Goal: Navigation & Orientation: Find specific page/section

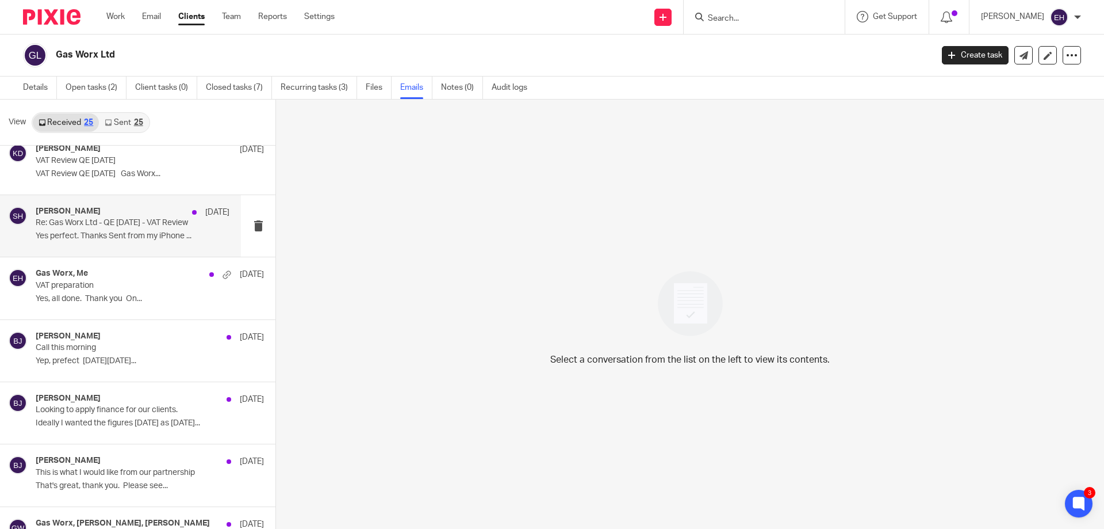
scroll to position [288, 0]
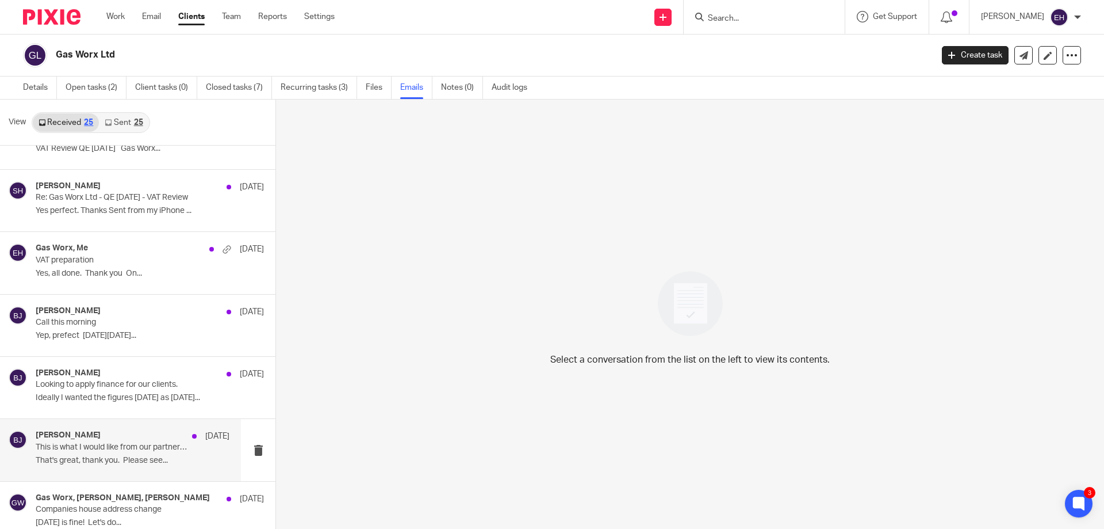
click at [74, 454] on div "Barrie Jenkins 20 Jun This is what I would like from our partnership That's gre…" at bounding box center [133, 449] width 194 height 39
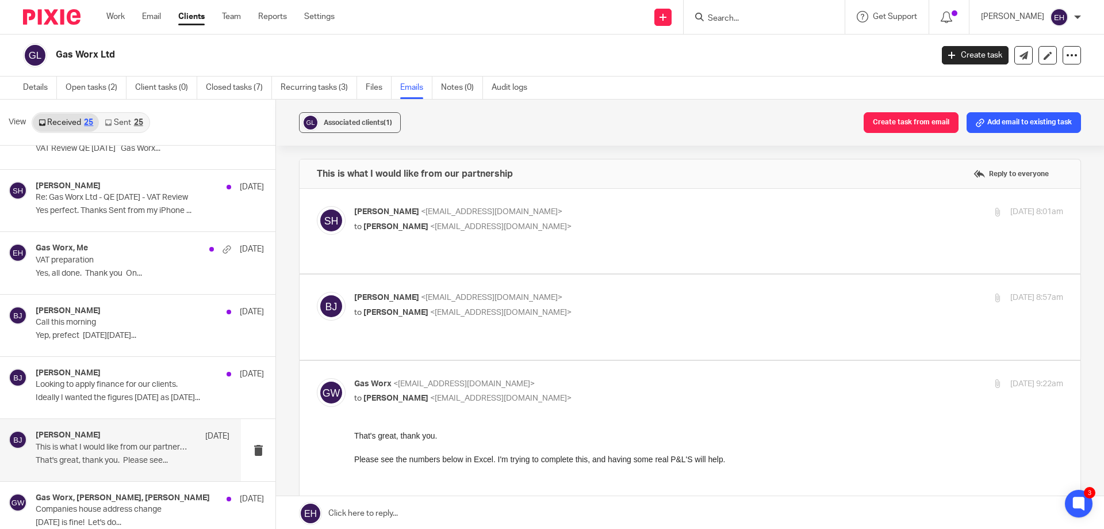
scroll to position [0, 0]
click at [576, 231] on p "to Barrie Jenkins <barrie@parklaneaccountants.co.uk>" at bounding box center [590, 228] width 473 height 12
checkbox input "true"
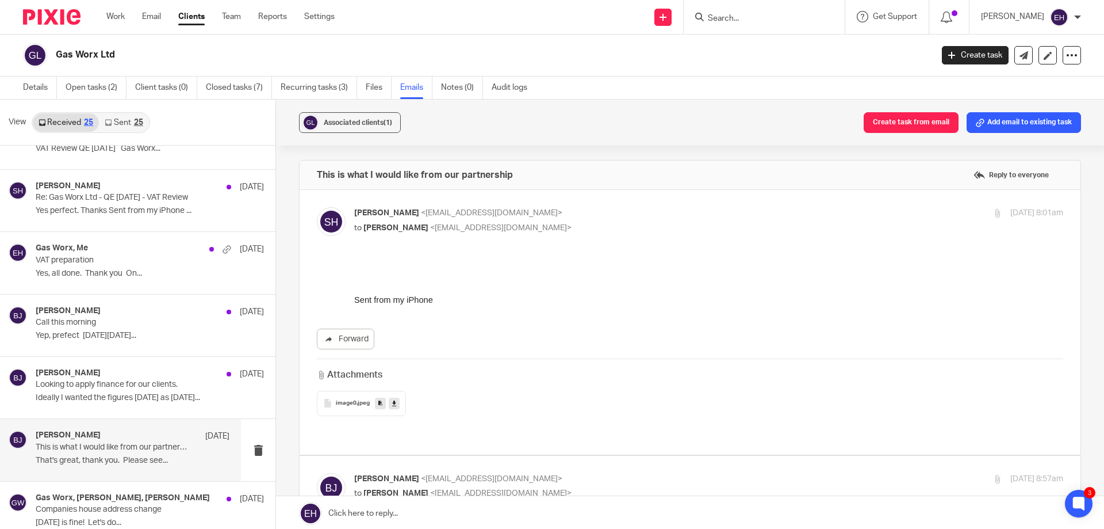
click at [656, 473] on p "Barrie Jenkins <barrie@parklaneaccountants.co.uk>" at bounding box center [590, 479] width 473 height 12
checkbox input "true"
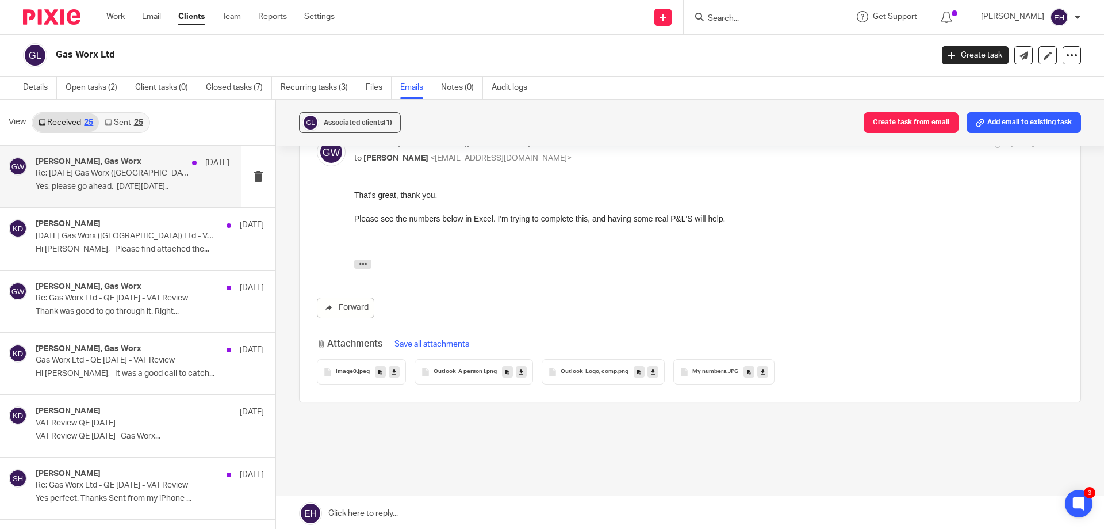
click at [113, 182] on p "Yes, please go ahead. On Mon, 7 Jul..." at bounding box center [133, 187] width 194 height 10
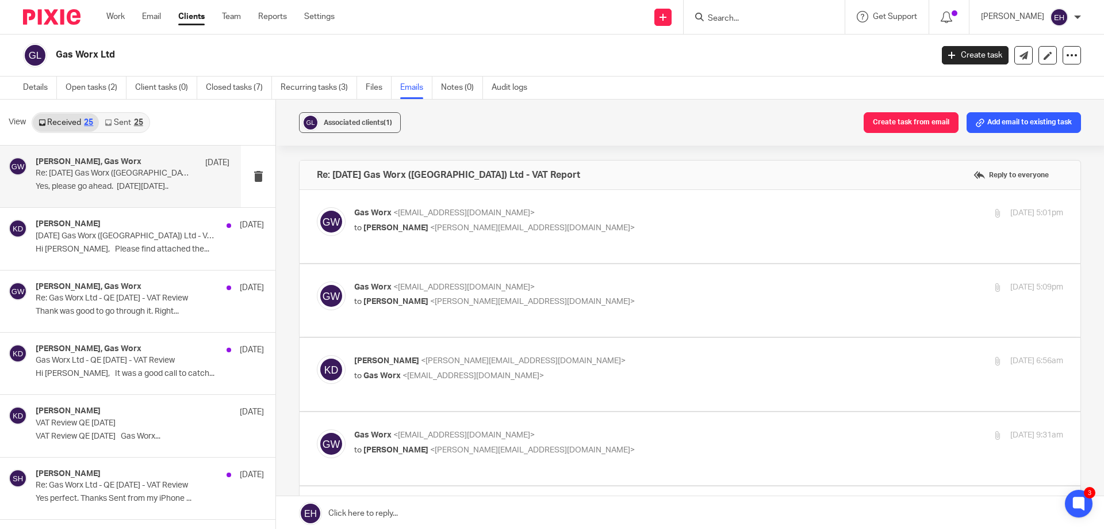
click at [119, 119] on link "Sent 25" at bounding box center [123, 122] width 49 height 18
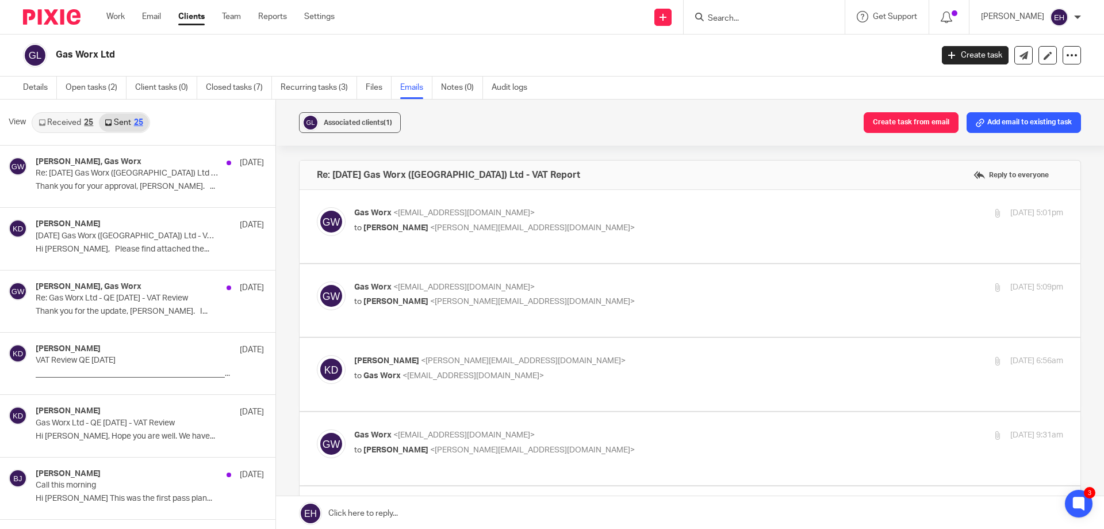
click at [55, 121] on link "Received 25" at bounding box center [66, 122] width 66 height 18
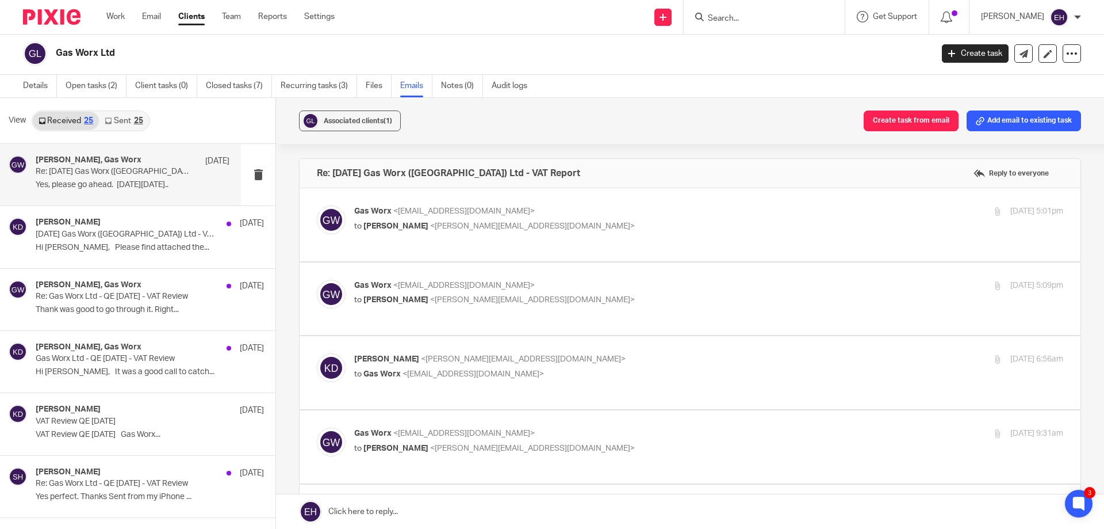
click at [1038, 9] on div "[PERSON_NAME]" at bounding box center [1031, 17] width 100 height 18
click at [1036, 56] on li "Email integration" at bounding box center [1037, 63] width 76 height 17
click at [1022, 63] on span "Email integration" at bounding box center [1045, 63] width 60 height 8
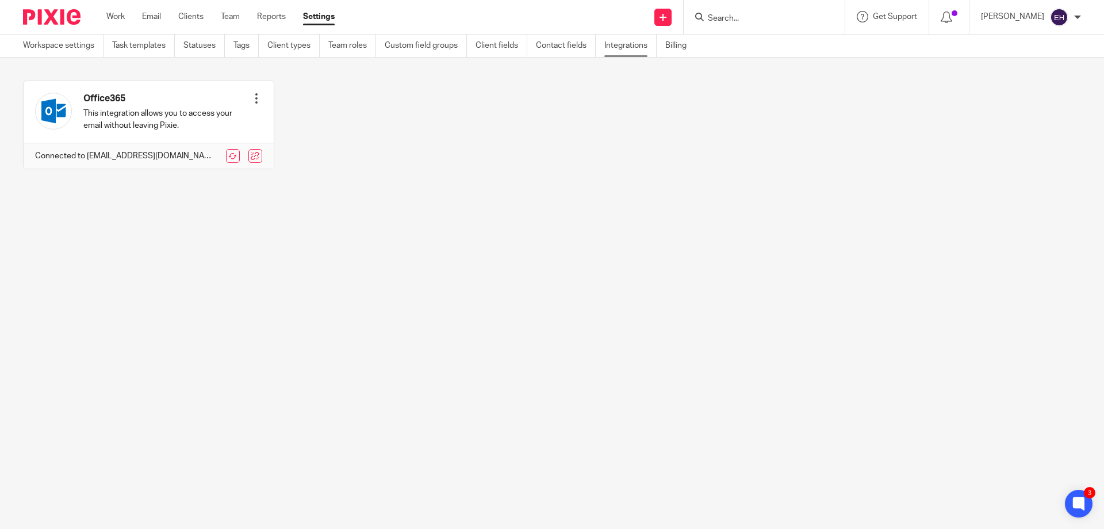
click at [609, 47] on link "Integrations" at bounding box center [631, 46] width 52 height 22
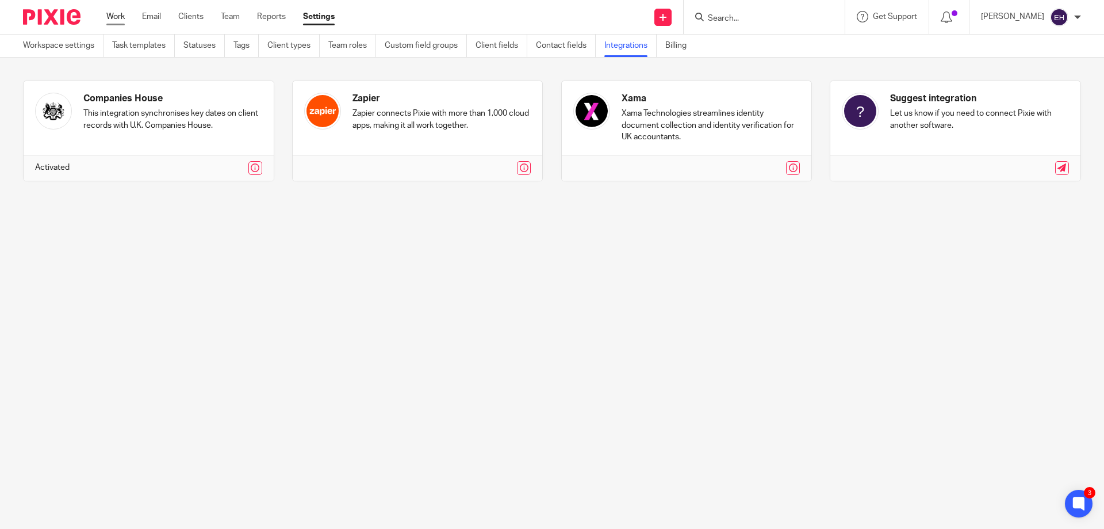
click at [115, 15] on link "Work" at bounding box center [115, 17] width 18 height 12
